Goal: Task Accomplishment & Management: Manage account settings

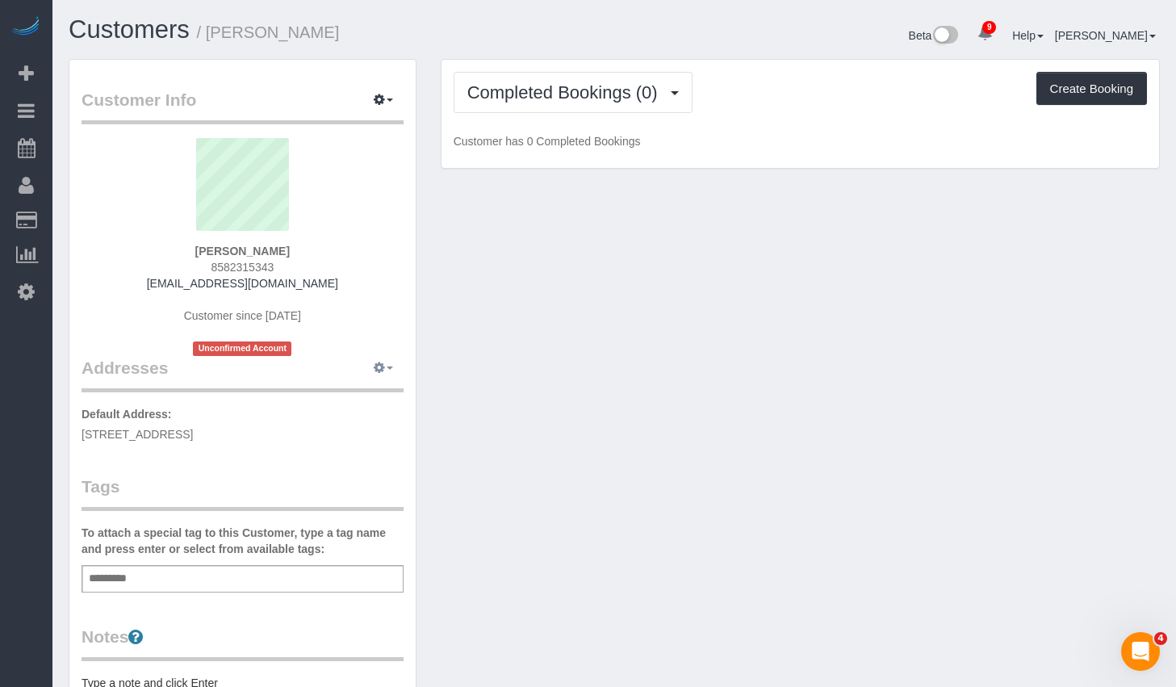
click at [398, 364] on button "button" at bounding box center [383, 368] width 40 height 25
click at [367, 389] on button "Manage Addresses" at bounding box center [337, 398] width 131 height 23
select select "NJ"
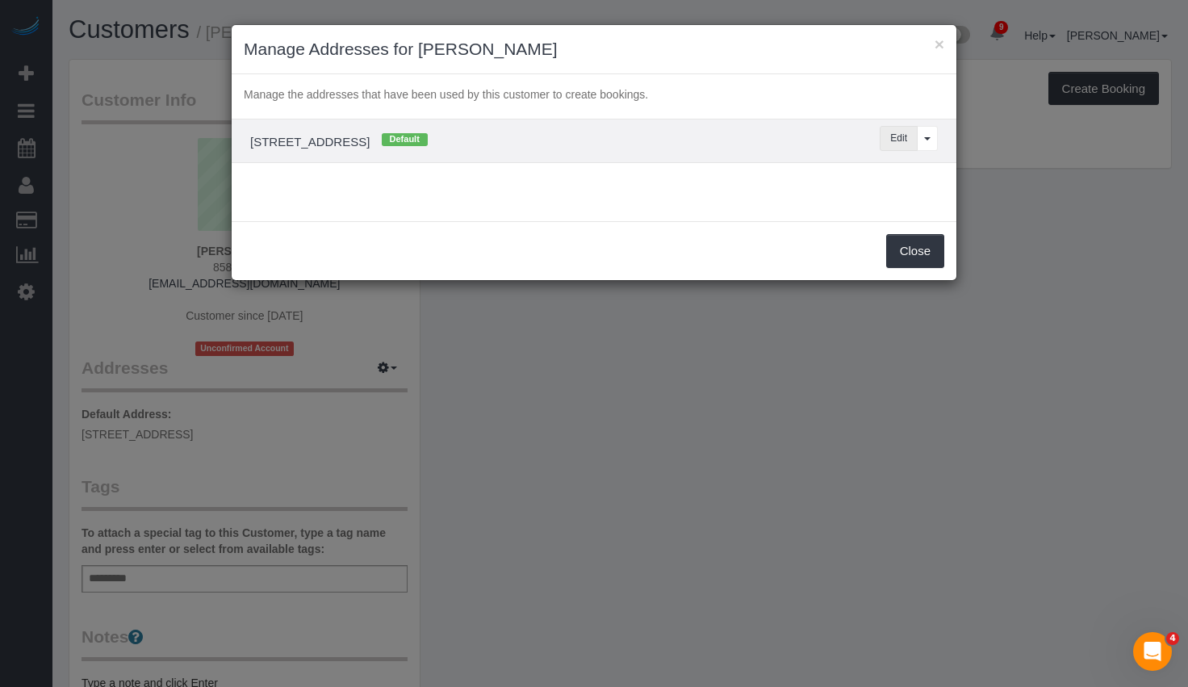
click at [909, 140] on button "Edit" at bounding box center [899, 138] width 38 height 25
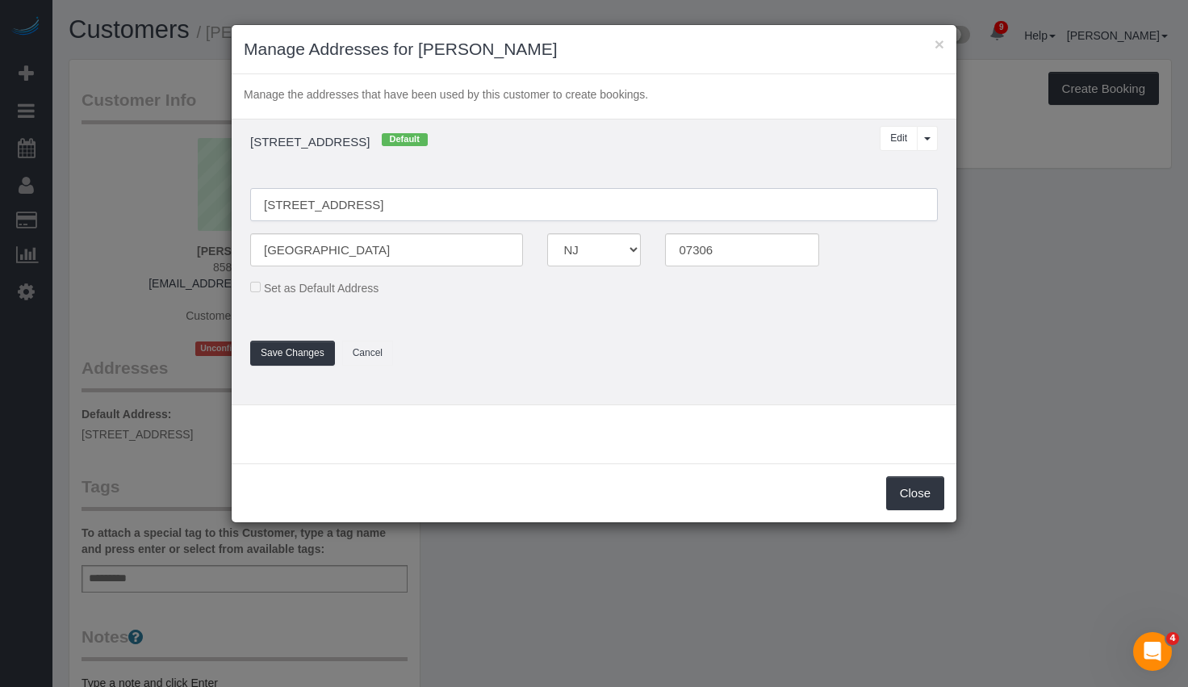
click at [379, 200] on input "[STREET_ADDRESS]" at bounding box center [594, 204] width 688 height 33
type input "[STREET_ADDRESS]"
click at [279, 357] on button "Save Changes" at bounding box center [292, 353] width 85 height 25
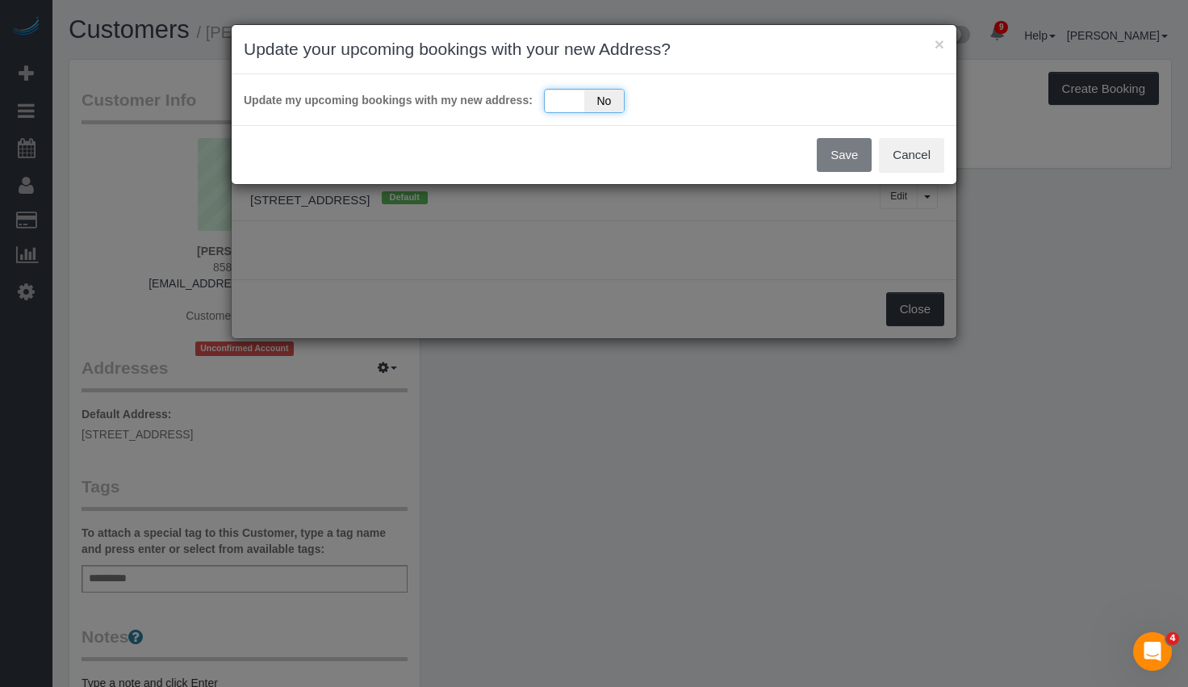
click at [564, 94] on div "Yes No" at bounding box center [584, 101] width 81 height 24
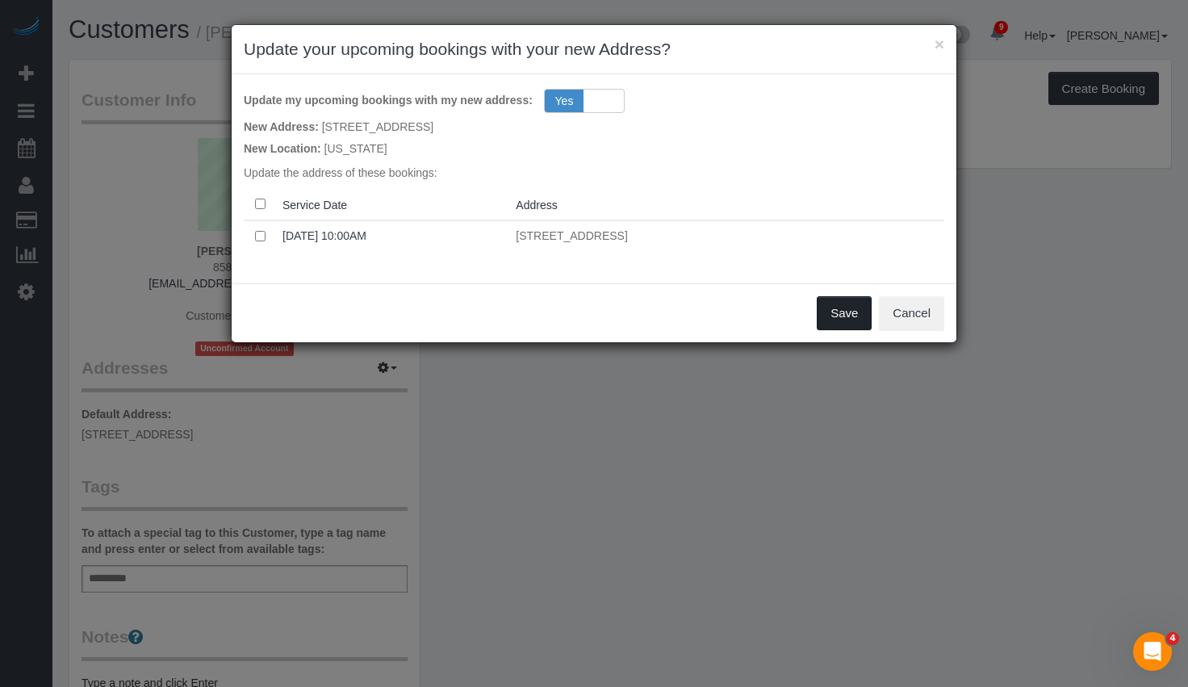
click at [845, 321] on button "Save" at bounding box center [844, 313] width 55 height 34
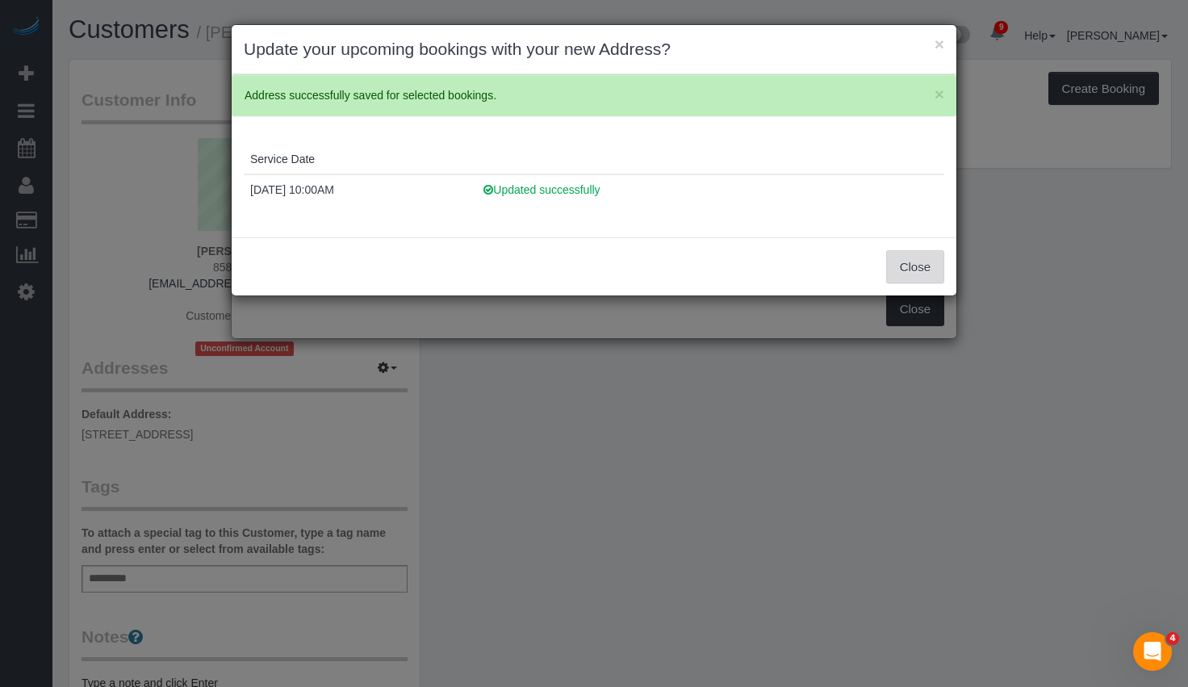
click at [901, 263] on button "Close" at bounding box center [915, 267] width 58 height 34
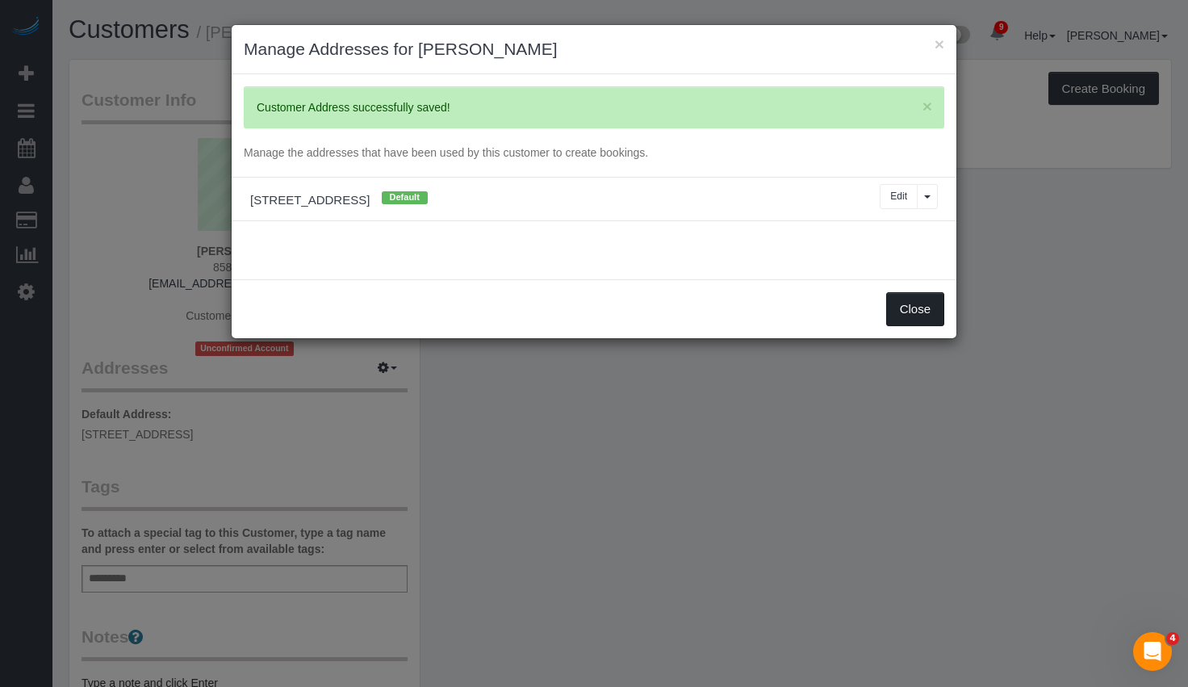
click at [904, 303] on button "Close" at bounding box center [915, 309] width 58 height 34
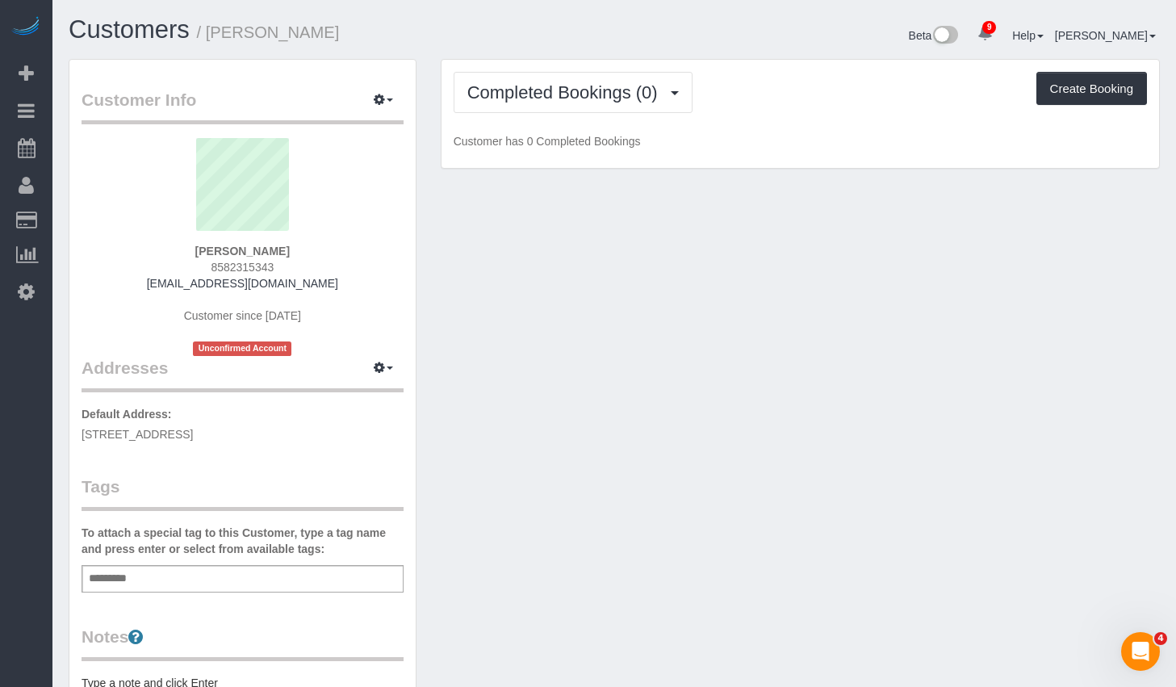
click at [579, 307] on div "Customer Info Edit Contact Info Send Message Email Preferences Special Sales Ta…" at bounding box center [613, 599] width 1115 height 1081
click at [381, 362] on icon "button" at bounding box center [379, 367] width 11 height 10
click at [363, 391] on button "Manage Addresses" at bounding box center [337, 398] width 131 height 23
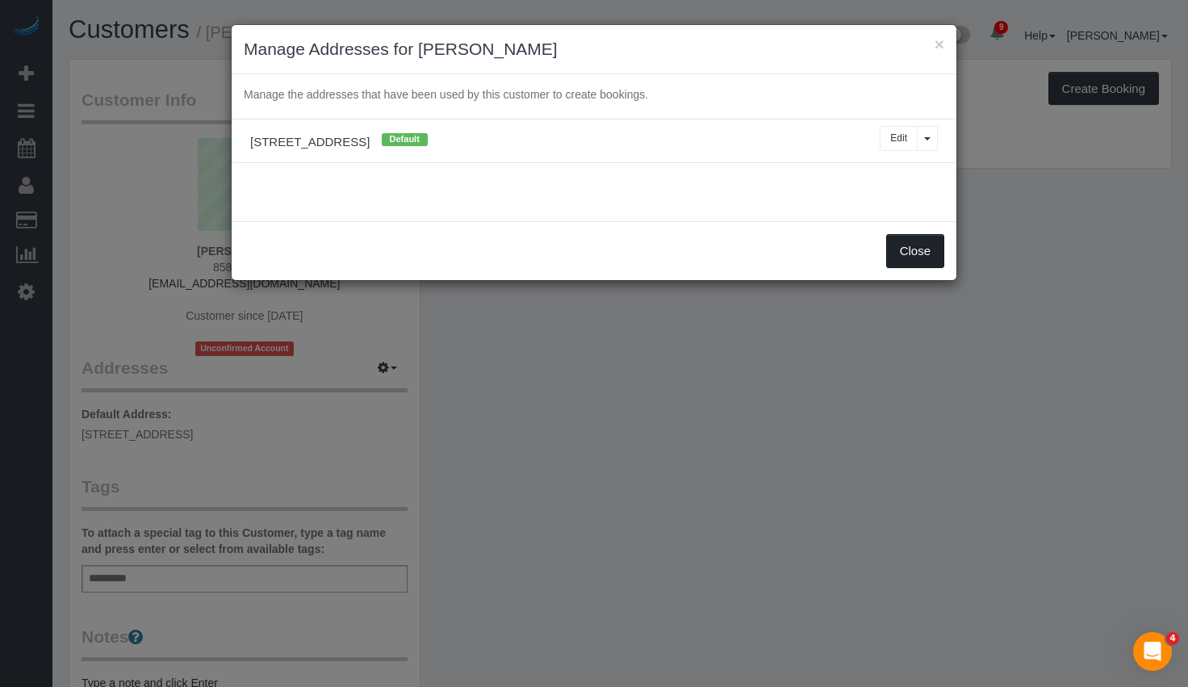
click at [915, 253] on button "Close" at bounding box center [915, 251] width 58 height 34
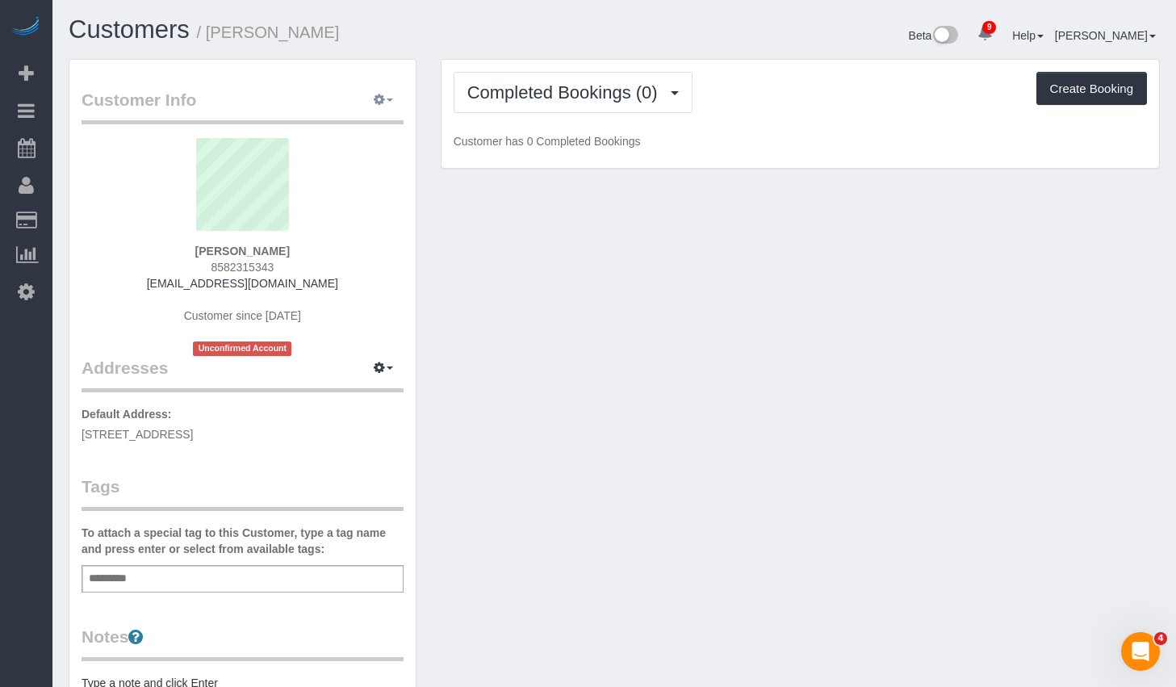
click at [392, 97] on button "button" at bounding box center [383, 100] width 40 height 25
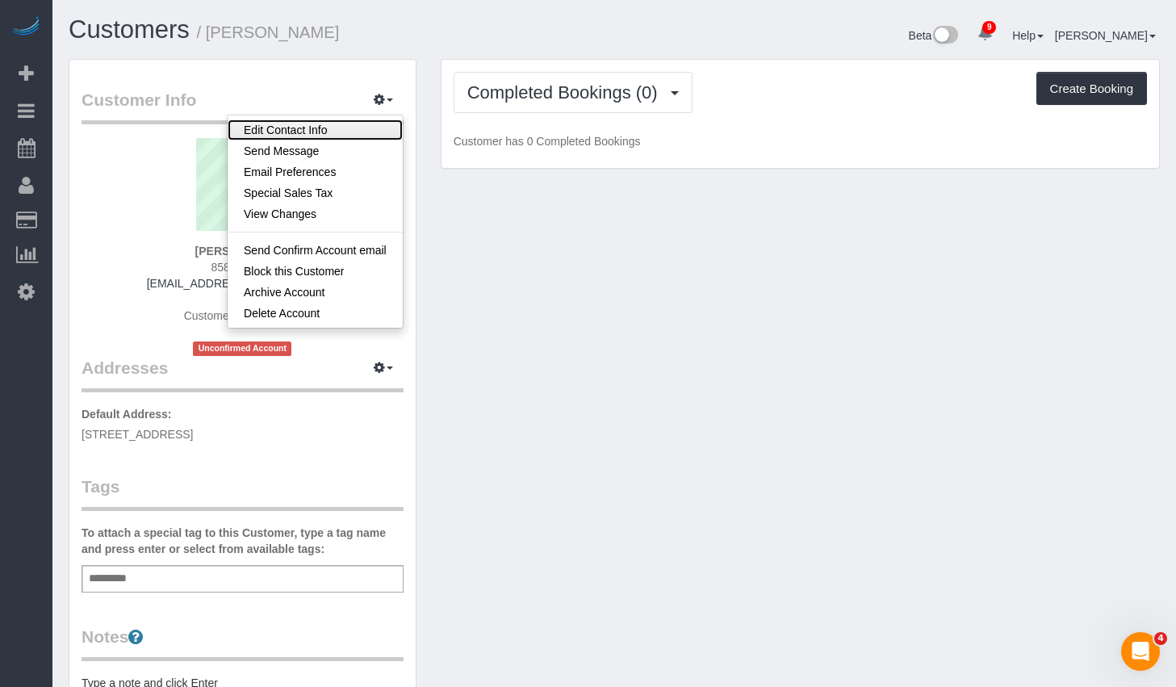
click at [334, 129] on link "Edit Contact Info" at bounding box center [315, 129] width 175 height 21
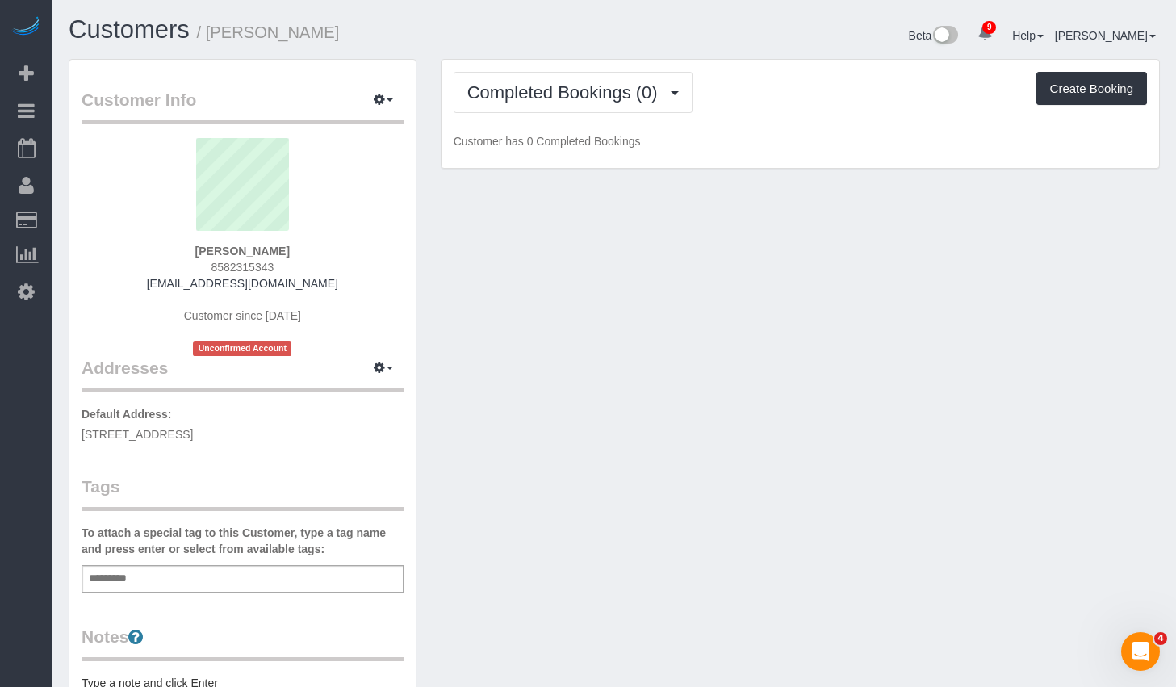
select select "NJ"
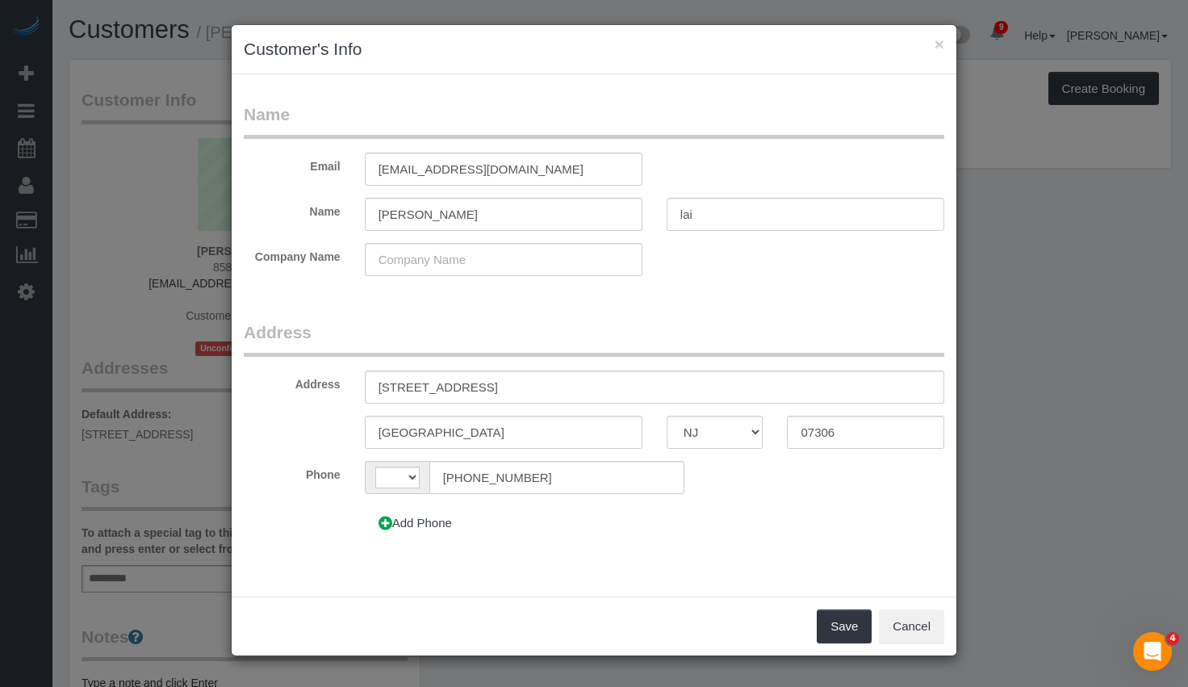
select select "string:[GEOGRAPHIC_DATA]"
click at [389, 219] on input "[PERSON_NAME]" at bounding box center [504, 214] width 278 height 33
click at [387, 218] on input "[PERSON_NAME]" at bounding box center [504, 214] width 278 height 33
click at [382, 218] on input "[PERSON_NAME]" at bounding box center [504, 214] width 278 height 33
type input "[PERSON_NAME]"
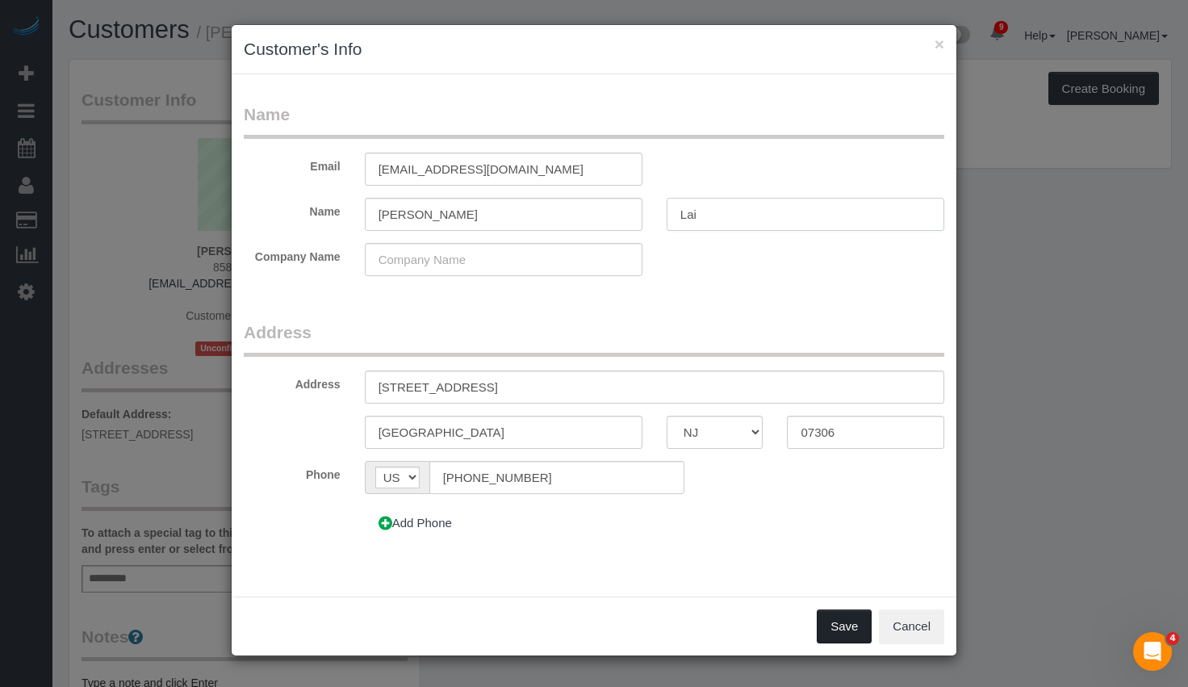
type input "Lai"
click at [842, 630] on button "Save" at bounding box center [844, 626] width 55 height 34
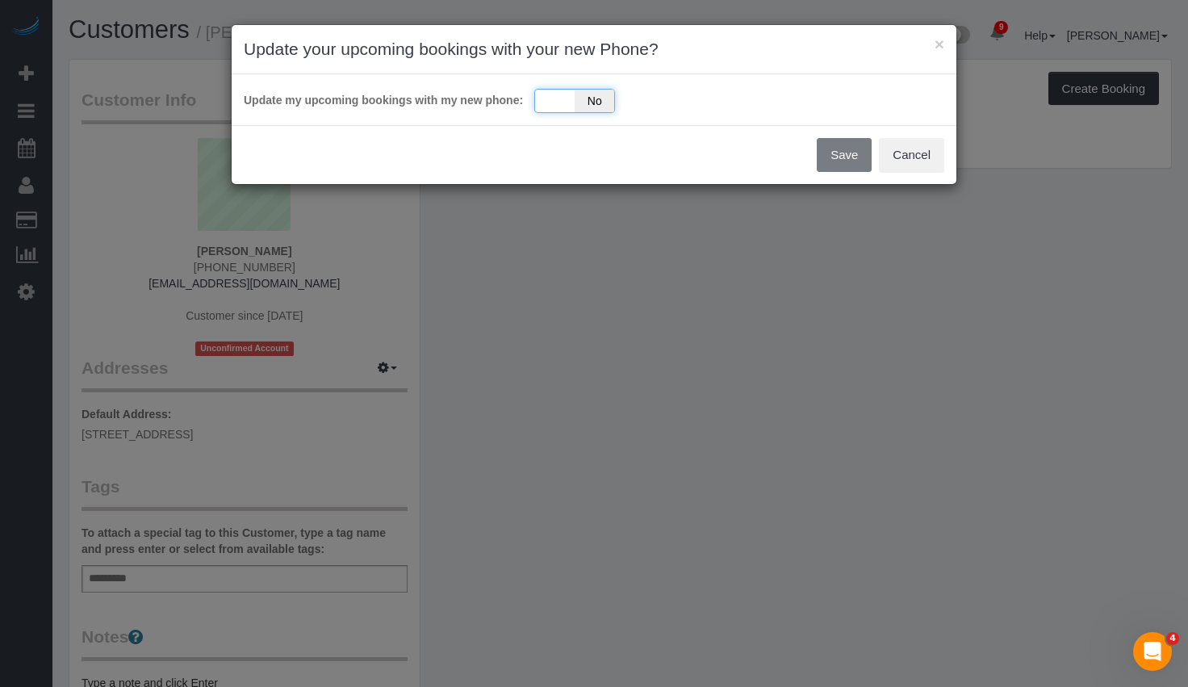
click at [554, 102] on div "Yes No" at bounding box center [574, 101] width 81 height 24
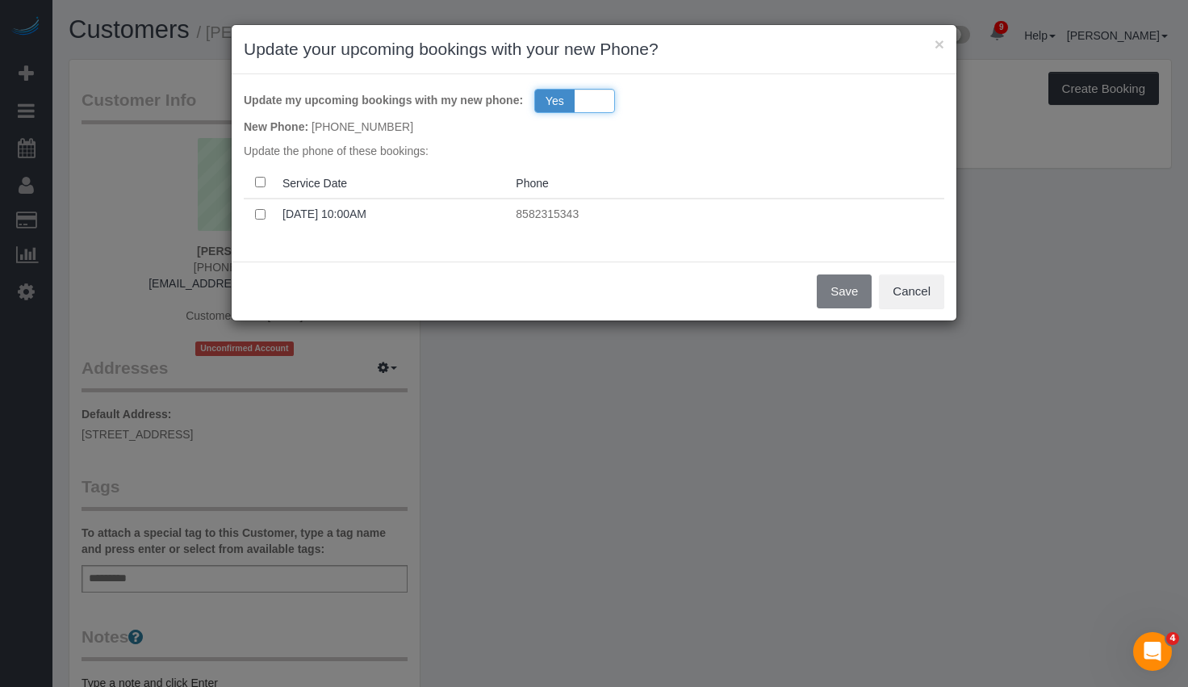
click at [579, 103] on div "Yes No" at bounding box center [574, 101] width 81 height 24
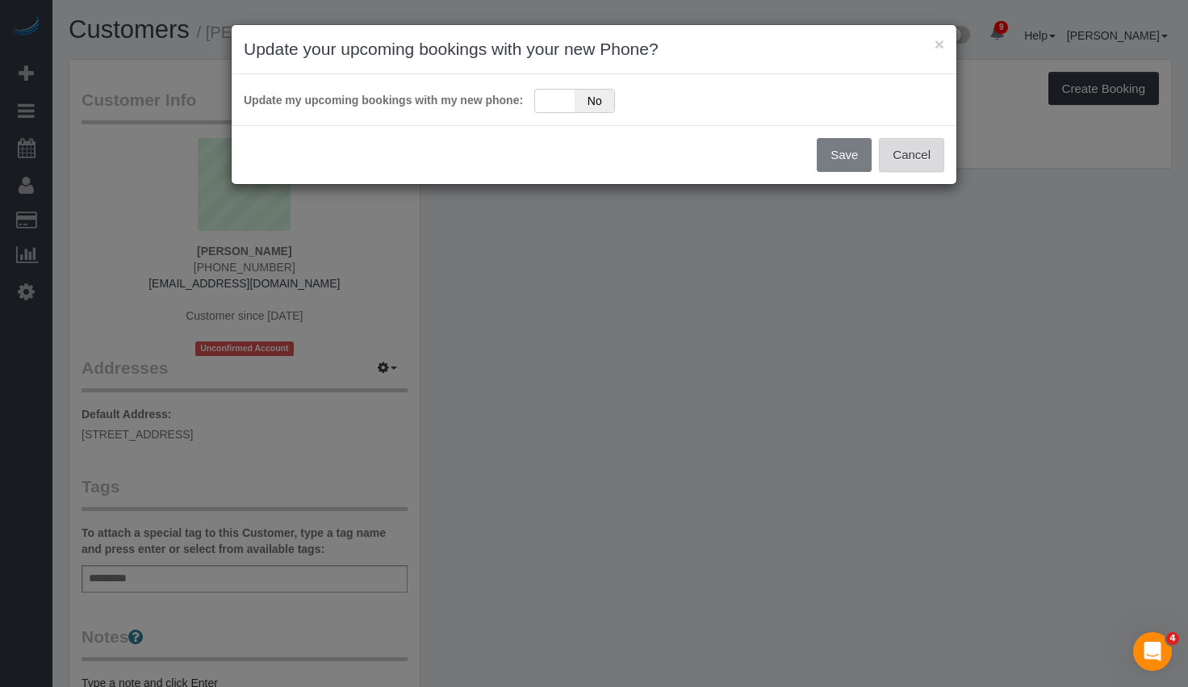
click at [926, 160] on button "Cancel" at bounding box center [911, 155] width 65 height 34
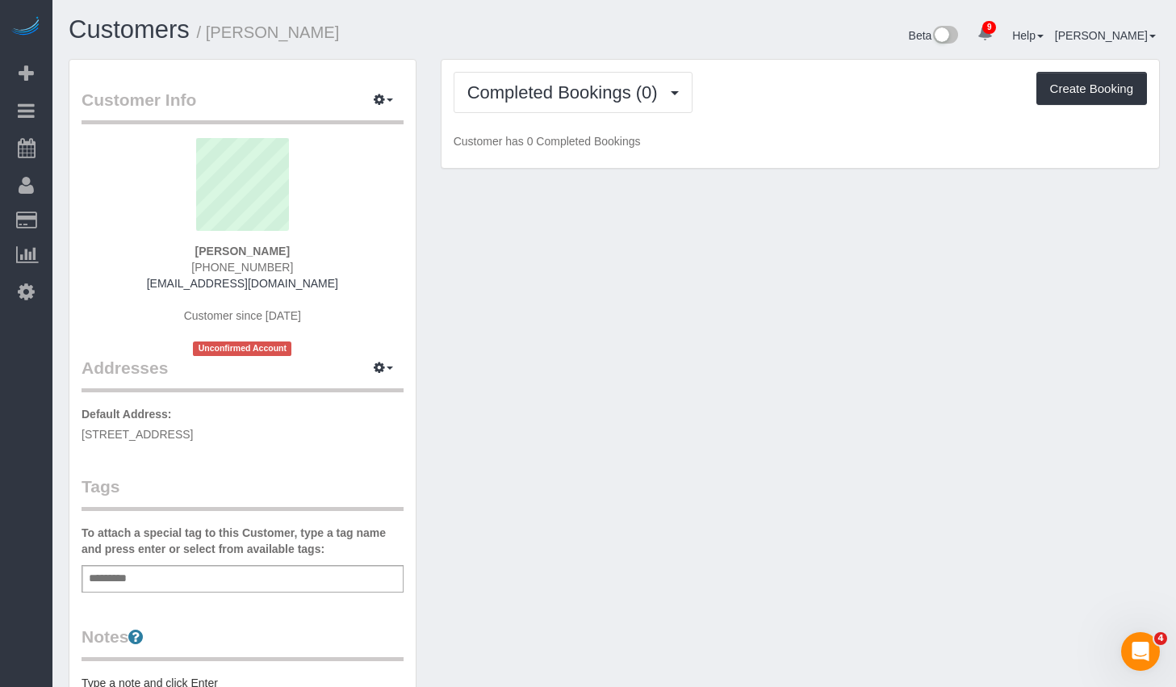
drag, startPoint x: 348, startPoint y: 433, endPoint x: 76, endPoint y: 439, distance: 272.0
click at [76, 439] on div "Customer Info Edit Contact Info Send Message Email Preferences Special Sales Ta…" at bounding box center [242, 592] width 346 height 1064
copy span "[STREET_ADDRESS]"
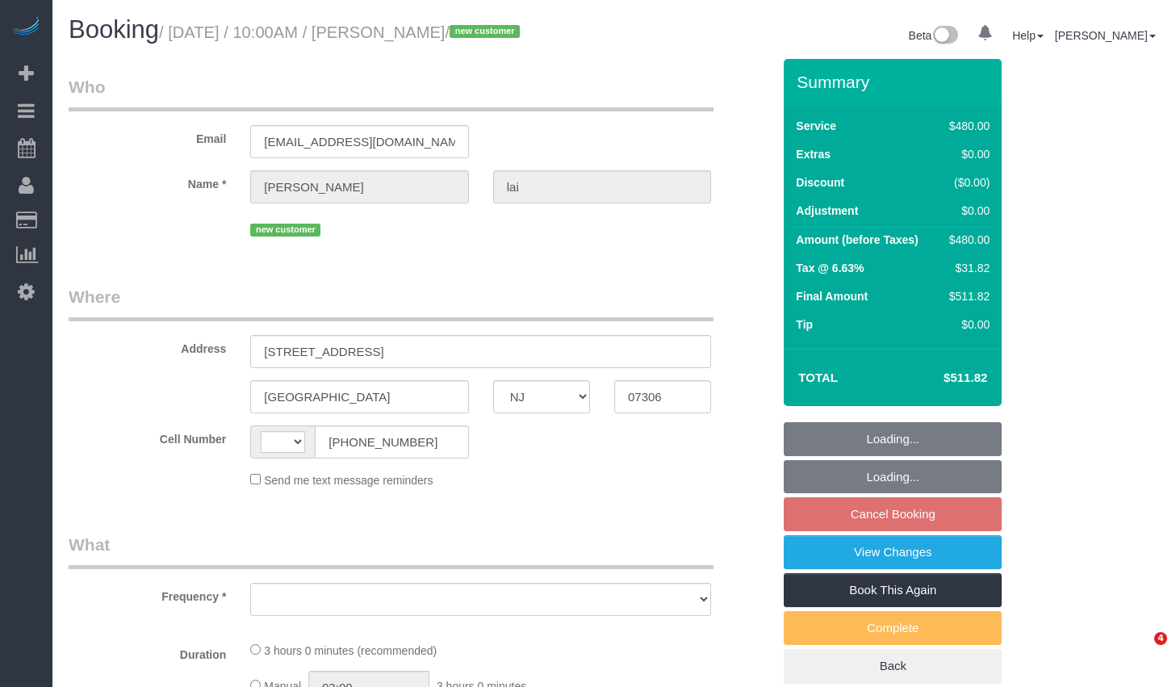
select select "NJ"
select select "string:[GEOGRAPHIC_DATA]"
select select "object:695"
select select "number:58"
select select "number:77"
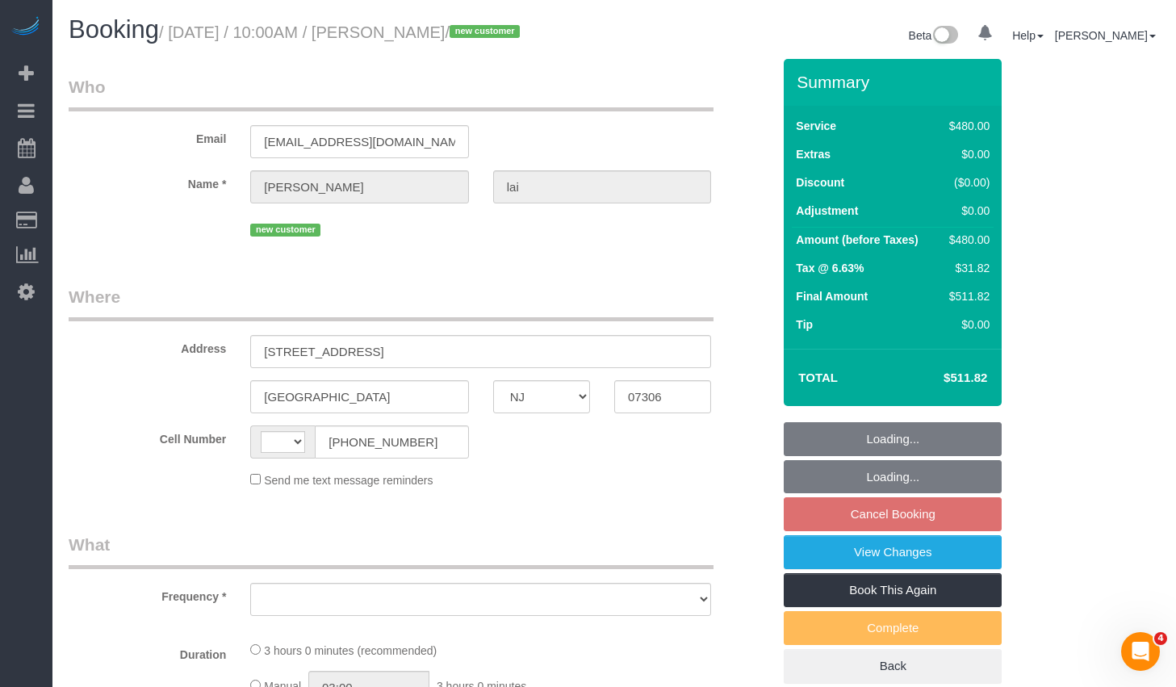
select select "number:14"
select select "number:5"
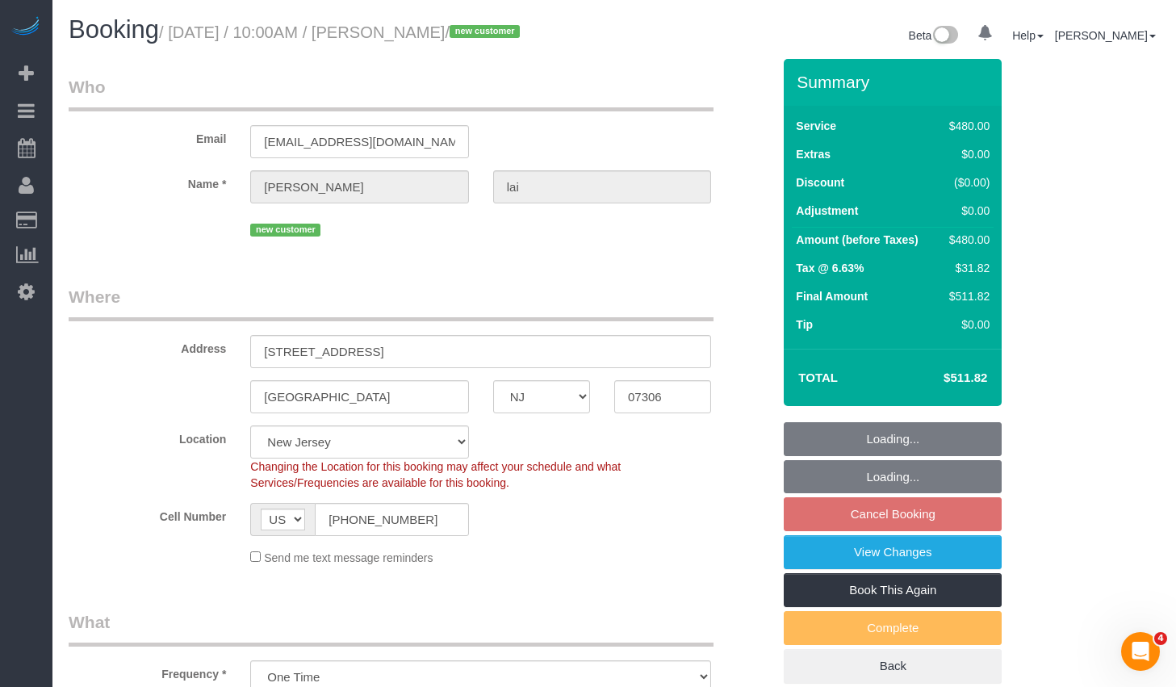
select select "object:846"
select select "string:stripe-pm_1S2vxZ4VGloSiKo72XQYZoO4"
select select "2"
select select "180"
select select "spot2"
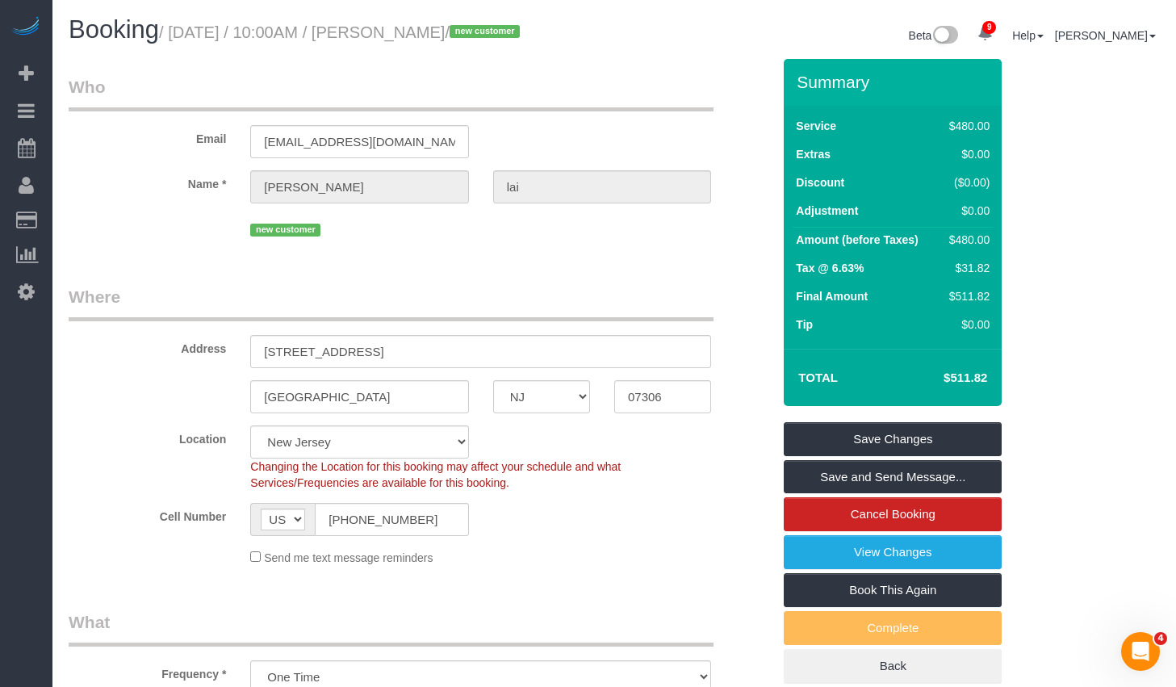
copy small "September 06, 2025 / 10:00AM / stacey lai"
drag, startPoint x: 184, startPoint y: 34, endPoint x: 491, endPoint y: 41, distance: 306.7
click at [491, 41] on small "/ September 06, 2025 / 10:00AM / stacey lai / new customer" at bounding box center [342, 32] width 366 height 18
copy small "September 06, 2025 / 10:00AM / stacey lai"
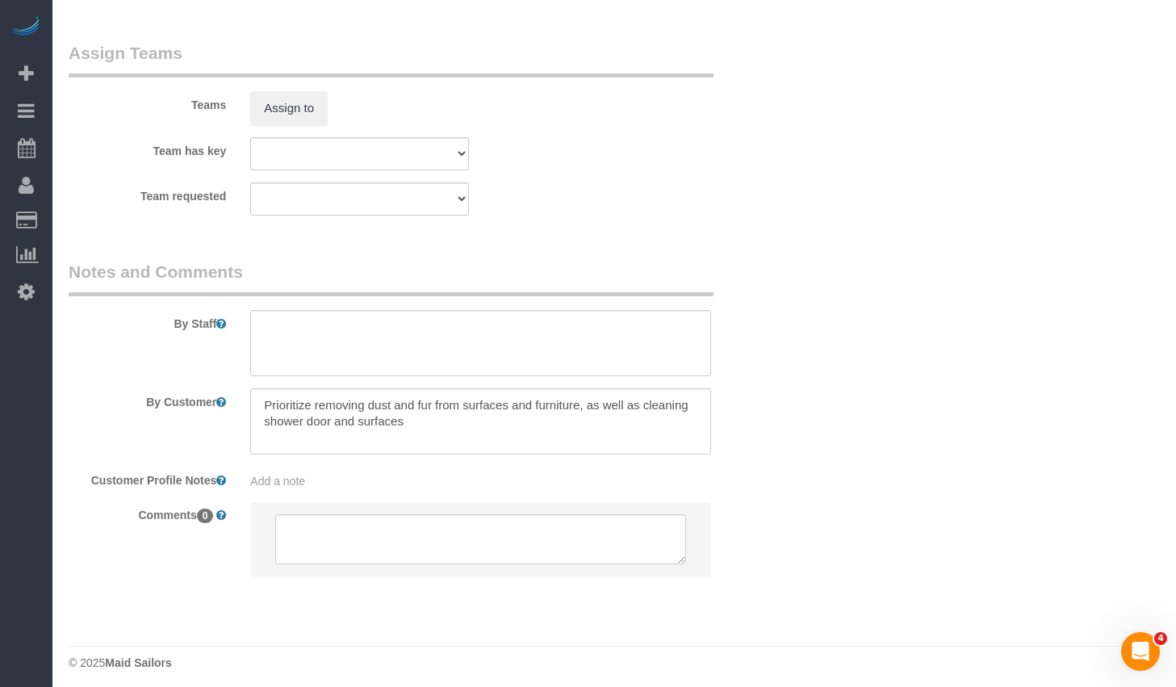
scroll to position [1798, 0]
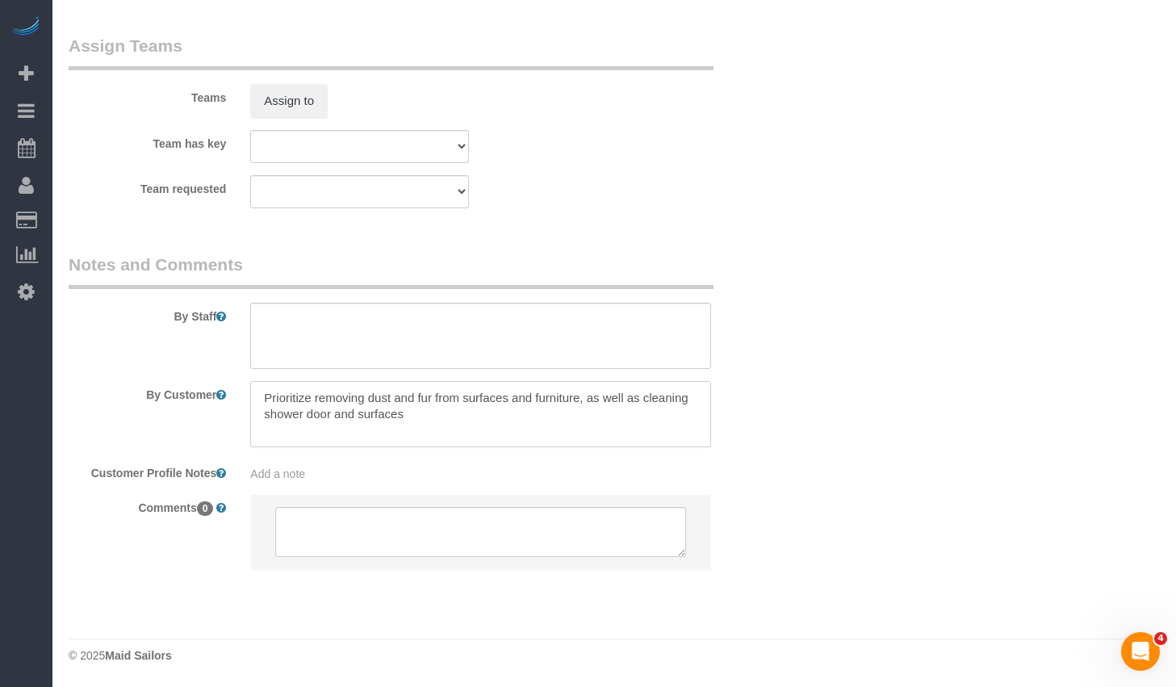
click at [540, 422] on textarea at bounding box center [480, 414] width 461 height 66
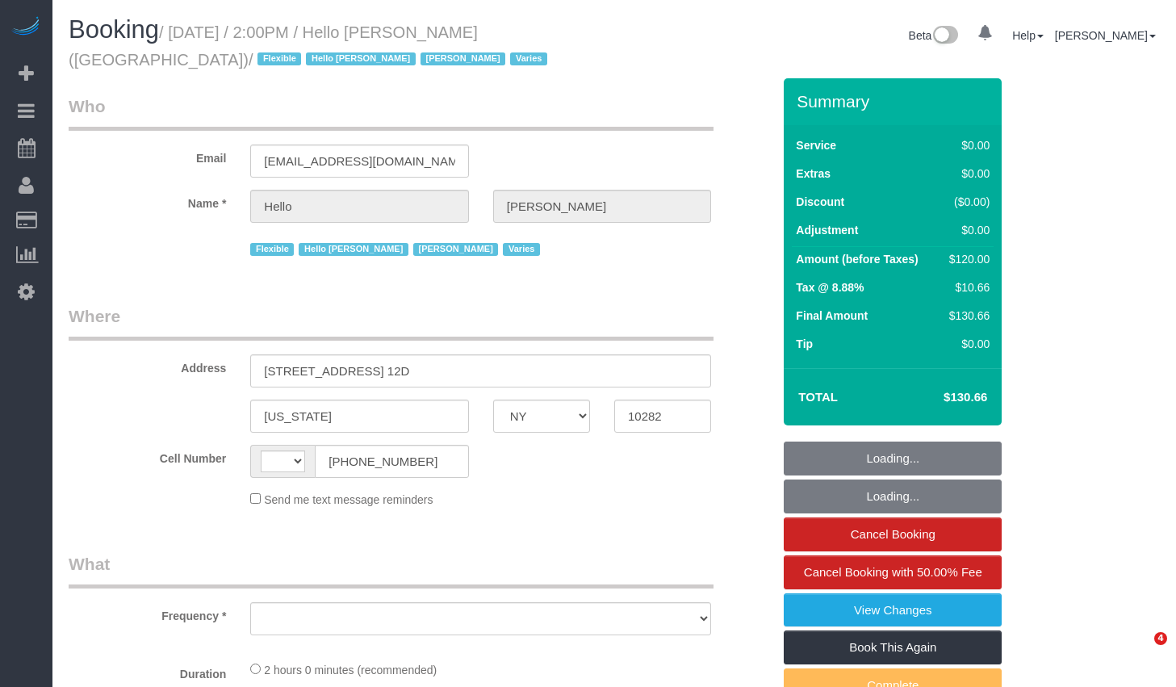
select select "NY"
select select "string:[GEOGRAPHIC_DATA]"
select select "object:701"
select select "1"
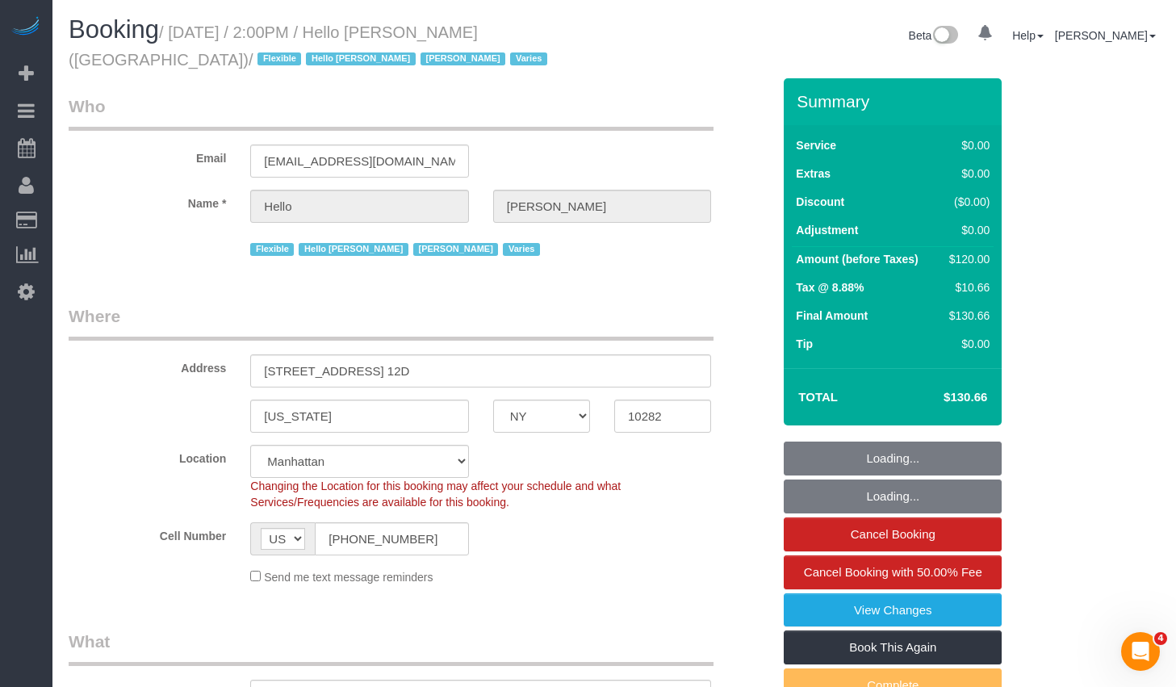
select select "spot1"
select select "number:89"
select select "number:90"
select select "number:15"
select select "number:6"
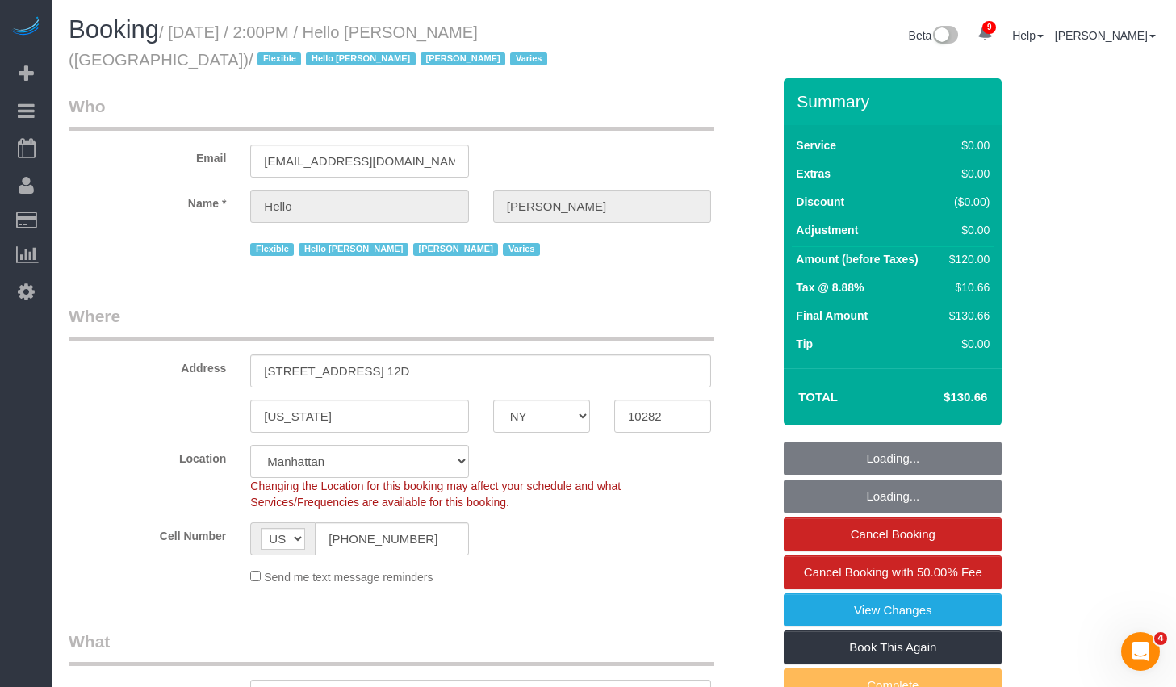
select select "object:950"
select select "1"
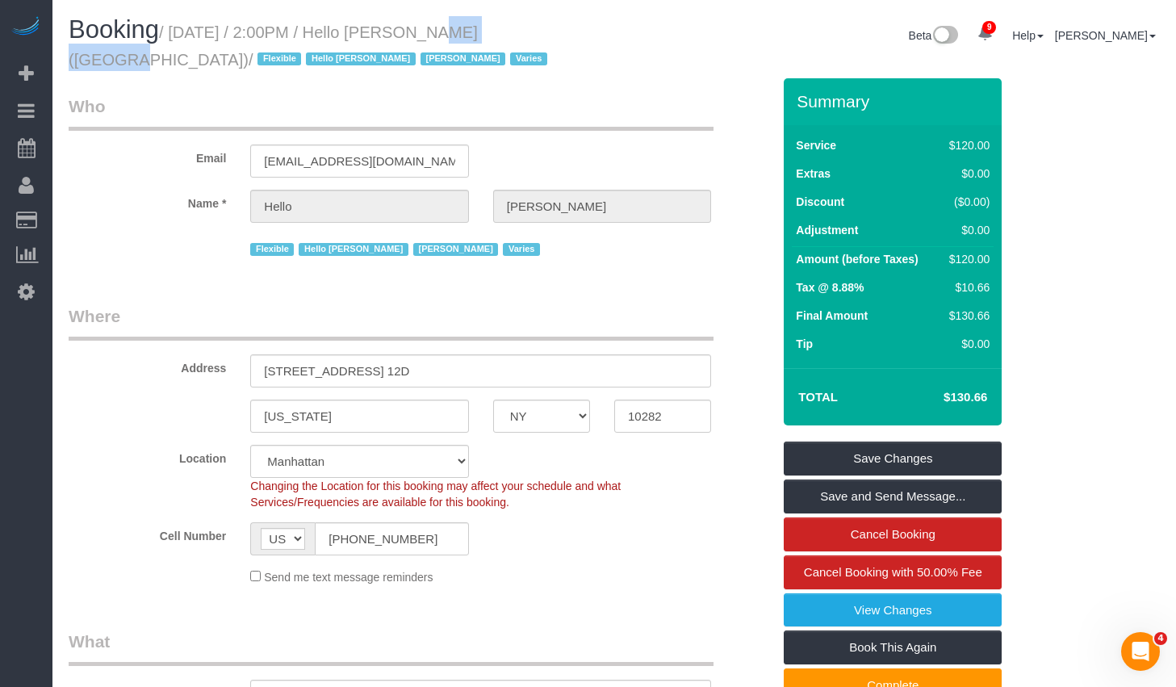
drag, startPoint x: 414, startPoint y: 31, endPoint x: 498, endPoint y: 33, distance: 83.9
click at [498, 33] on small "/ September 02, 2025 / 2:00PM / Hello Alfred (NYC) / Flexible Hello Alfred Jack…" at bounding box center [310, 45] width 483 height 45
copy small "Hello Alfred"
